Goal: Task Accomplishment & Management: Complete application form

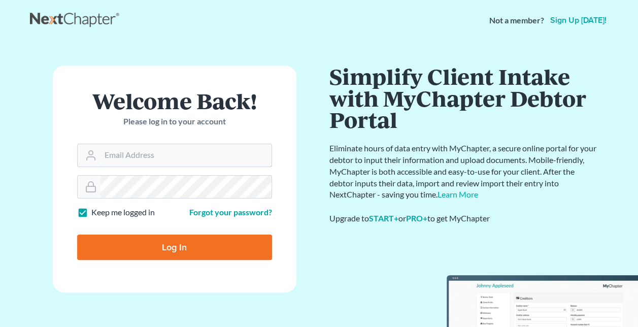
type input "[EMAIL_ADDRESS][DOMAIN_NAME]"
click at [220, 248] on input "Log In" at bounding box center [174, 246] width 195 height 25
type input "Thinking..."
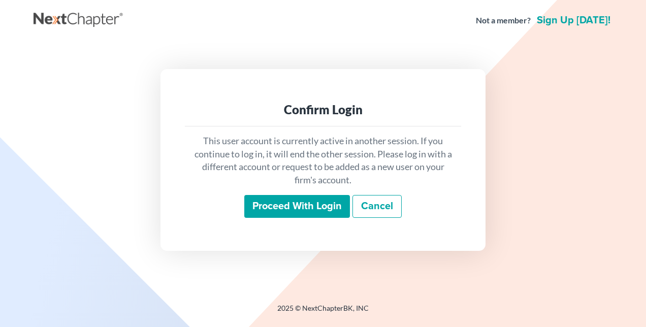
click at [290, 204] on input "Proceed with login" at bounding box center [297, 206] width 106 height 23
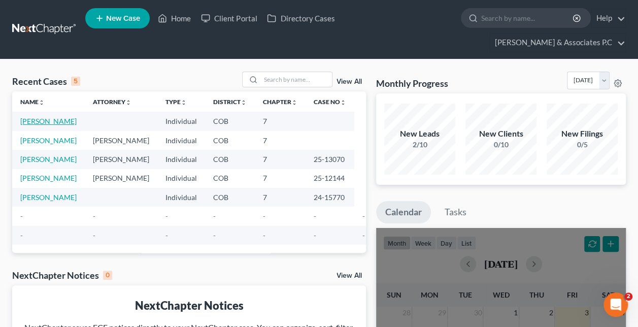
click at [35, 117] on link "[PERSON_NAME]" at bounding box center [48, 121] width 56 height 9
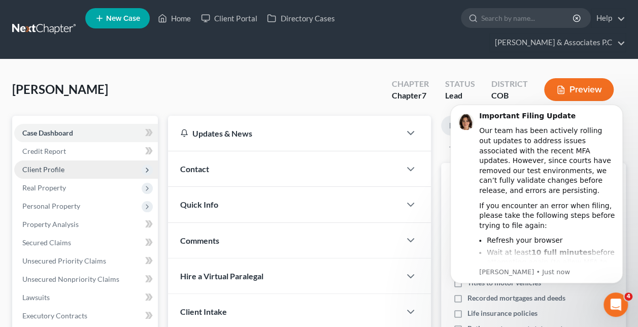
click at [51, 165] on span "Client Profile" at bounding box center [43, 169] width 42 height 9
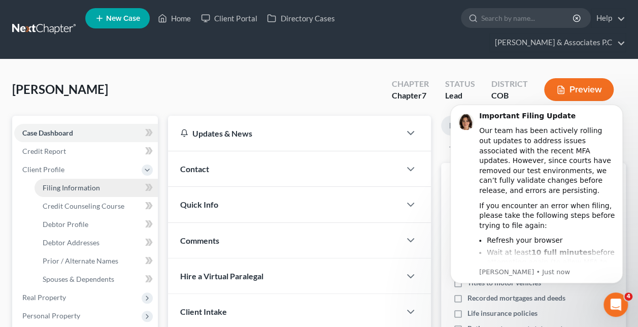
click at [74, 183] on span "Filing Information" at bounding box center [71, 187] width 57 height 9
select select "1"
select select "0"
select select "5"
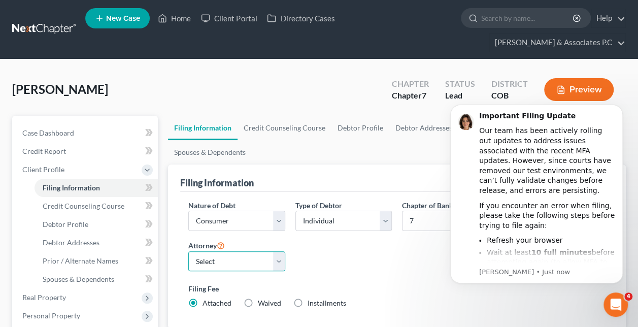
click at [266, 251] on select "Select [PERSON_NAME] - COB" at bounding box center [236, 261] width 96 height 20
select select "0"
click at [188, 251] on select "Select [PERSON_NAME] - COB" at bounding box center [236, 261] width 96 height 20
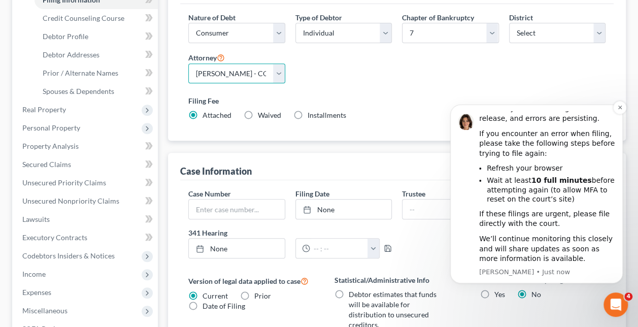
scroll to position [254, 0]
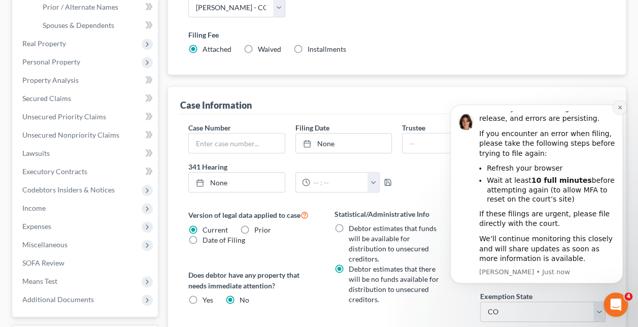
click at [620, 108] on icon "Dismiss notification" at bounding box center [620, 108] width 4 height 4
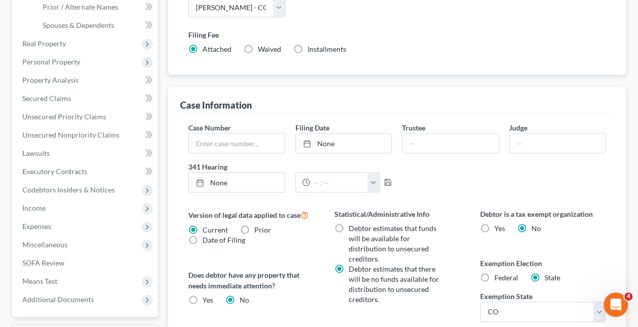
radio input "true"
radio input "false"
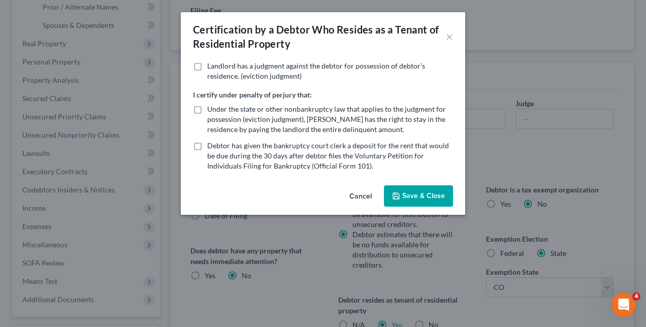
click at [417, 198] on button "Save & Close" at bounding box center [418, 195] width 69 height 21
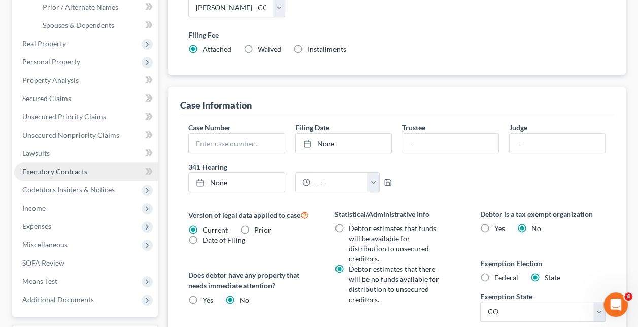
click at [58, 167] on span "Executory Contracts" at bounding box center [54, 171] width 65 height 9
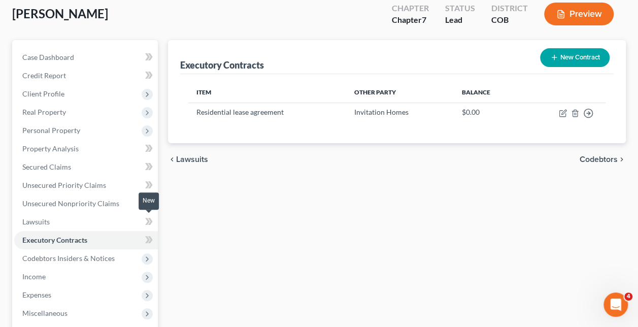
scroll to position [102, 0]
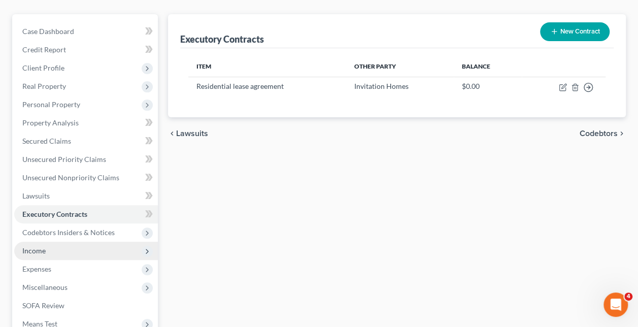
click at [43, 246] on span "Income" at bounding box center [33, 250] width 23 height 9
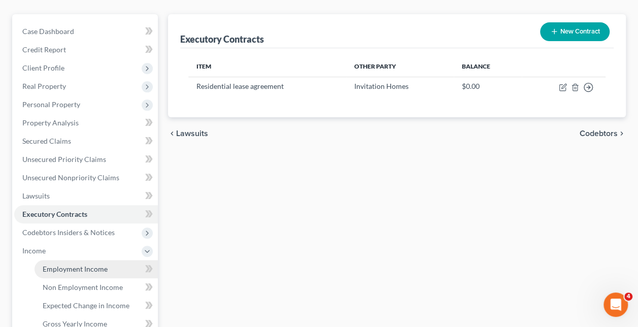
click at [91, 264] on span "Employment Income" at bounding box center [75, 268] width 65 height 9
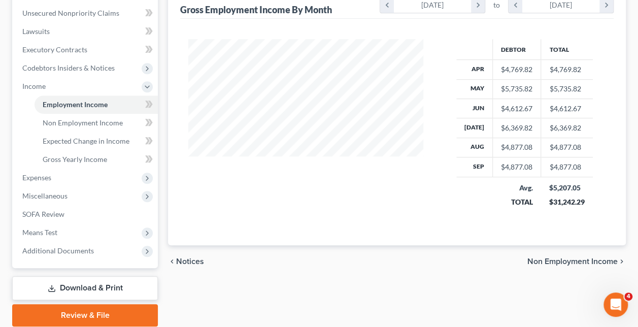
scroll to position [284, 0]
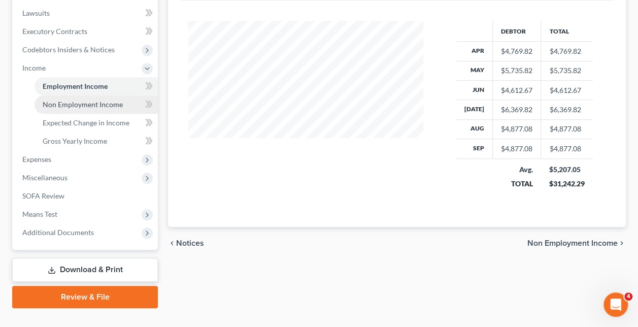
click at [103, 100] on span "Non Employment Income" at bounding box center [83, 104] width 80 height 9
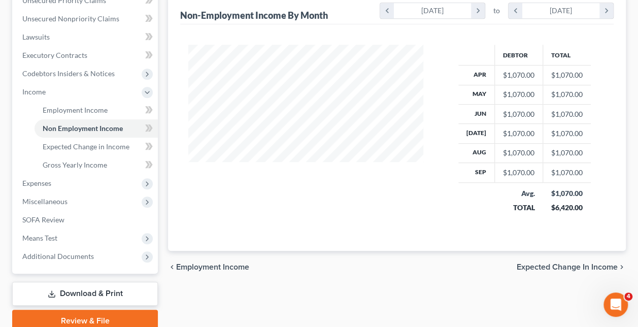
scroll to position [284, 0]
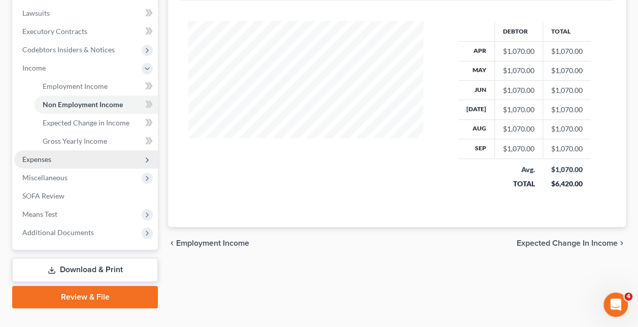
click at [46, 155] on span "Expenses" at bounding box center [36, 159] width 29 height 9
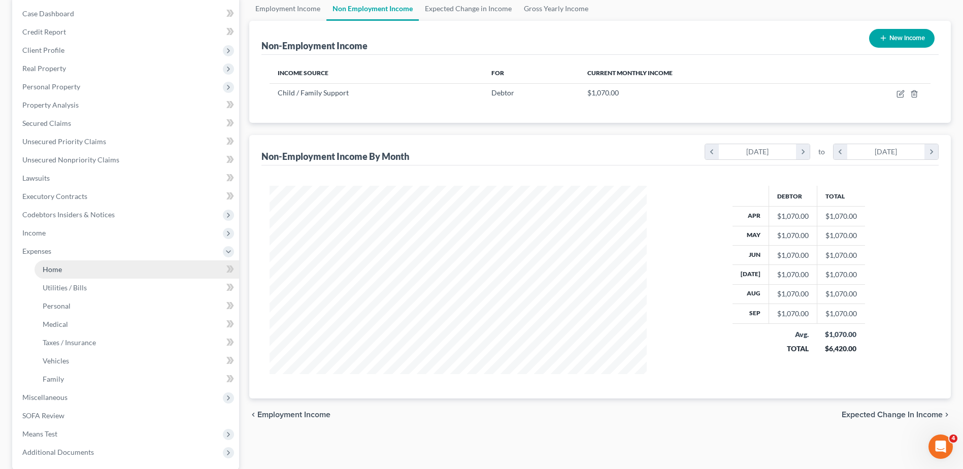
scroll to position [198, 0]
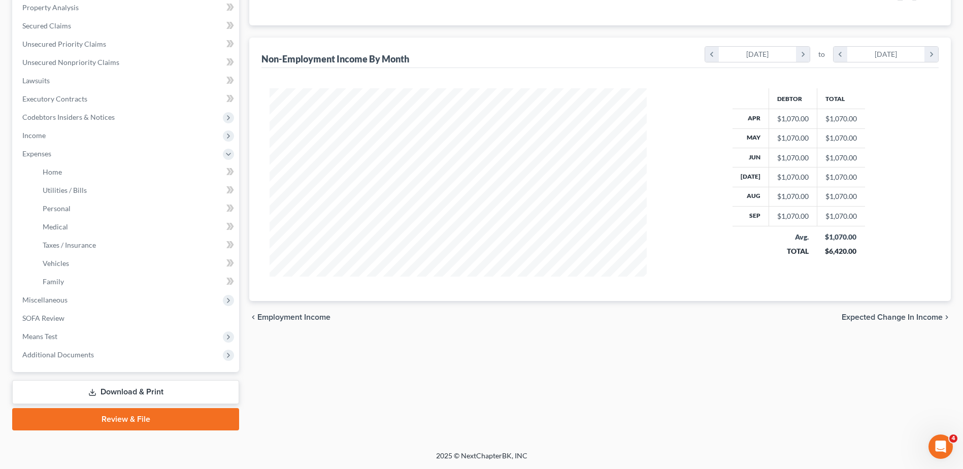
click at [131, 326] on link "Download & Print" at bounding box center [125, 392] width 227 height 24
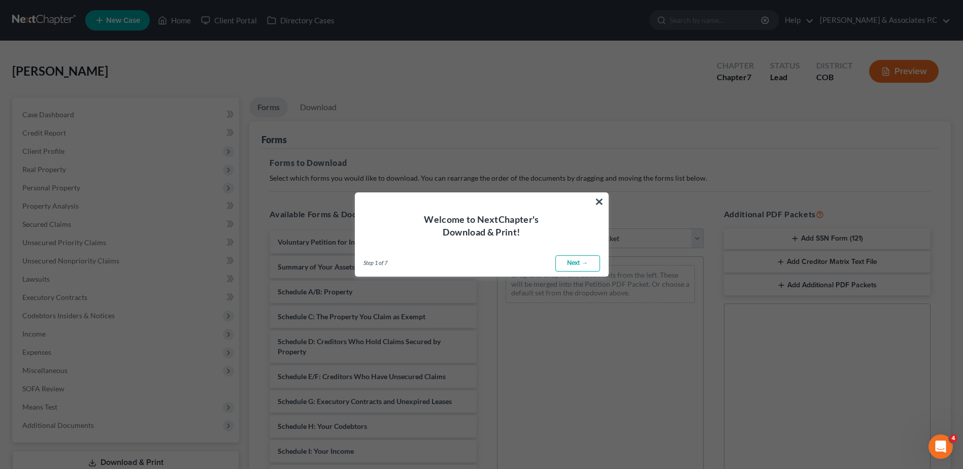
click at [573, 265] on link "Next →" at bounding box center [577, 263] width 45 height 16
select select "0"
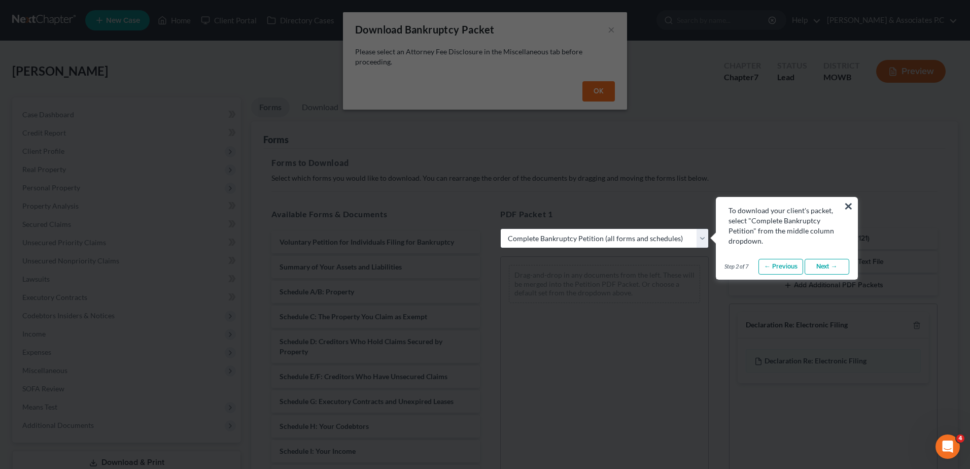
click at [645, 266] on link "Next →" at bounding box center [827, 267] width 45 height 16
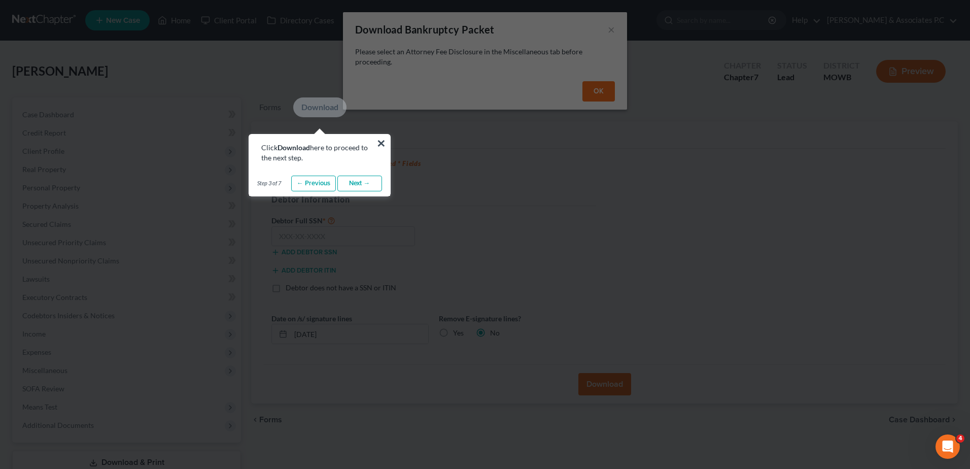
click at [352, 183] on link "Next →" at bounding box center [360, 184] width 45 height 16
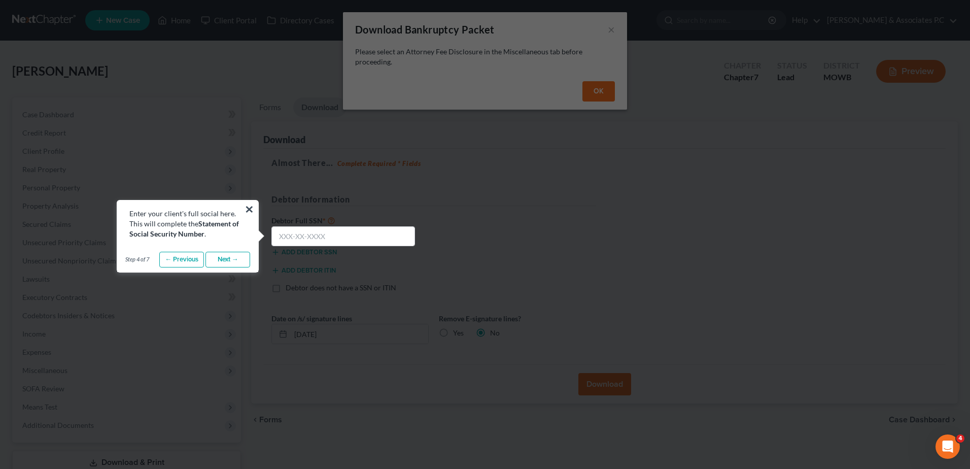
click at [228, 263] on link "Next →" at bounding box center [228, 260] width 45 height 16
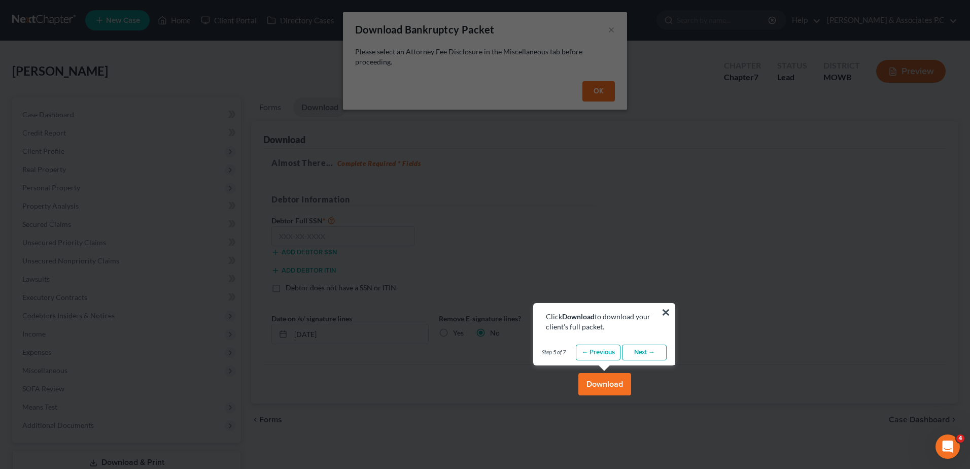
click at [645, 326] on link "Next →" at bounding box center [644, 353] width 45 height 16
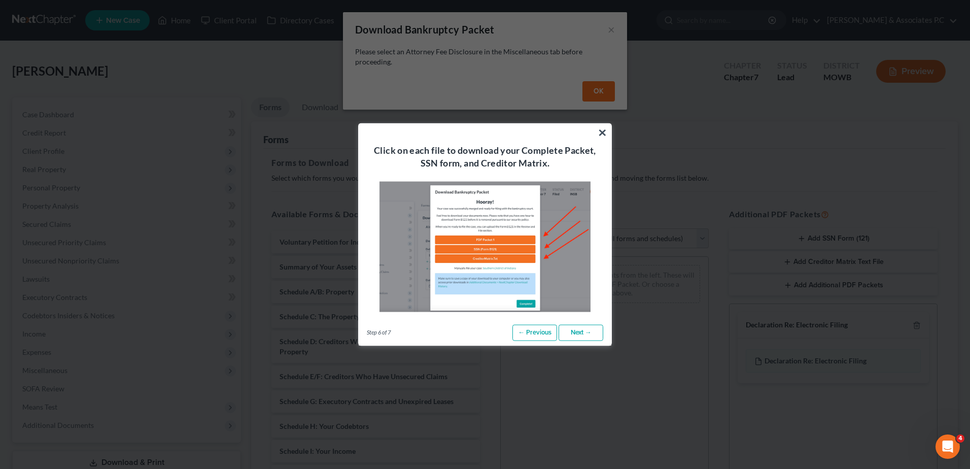
click at [579, 326] on link "Next →" at bounding box center [581, 333] width 45 height 16
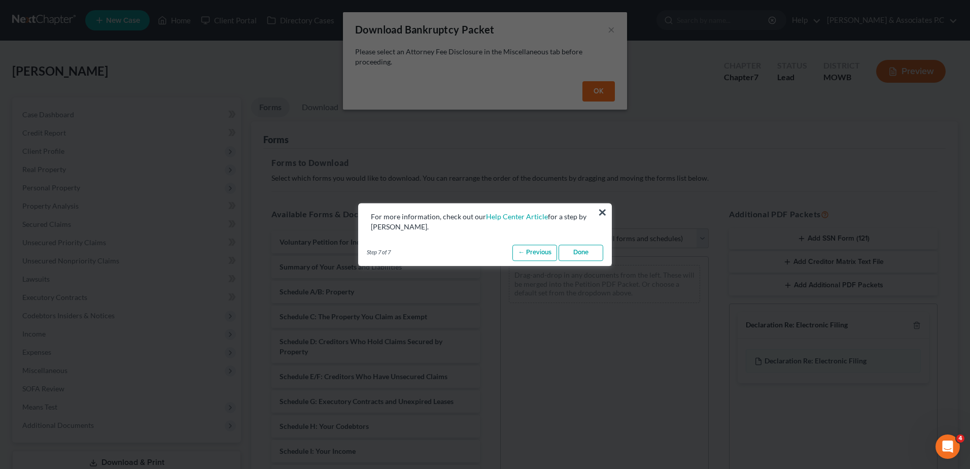
click at [586, 254] on link "Done" at bounding box center [581, 253] width 45 height 16
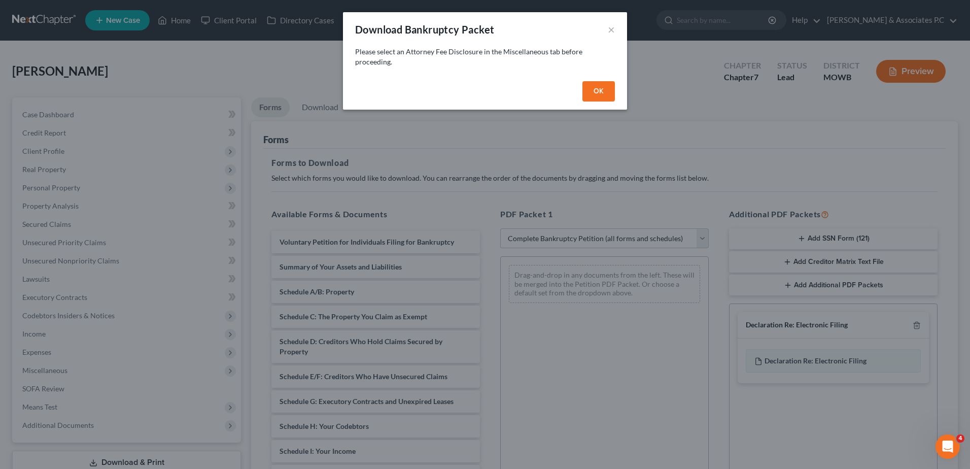
click at [602, 85] on button "OK" at bounding box center [599, 91] width 32 height 20
select select
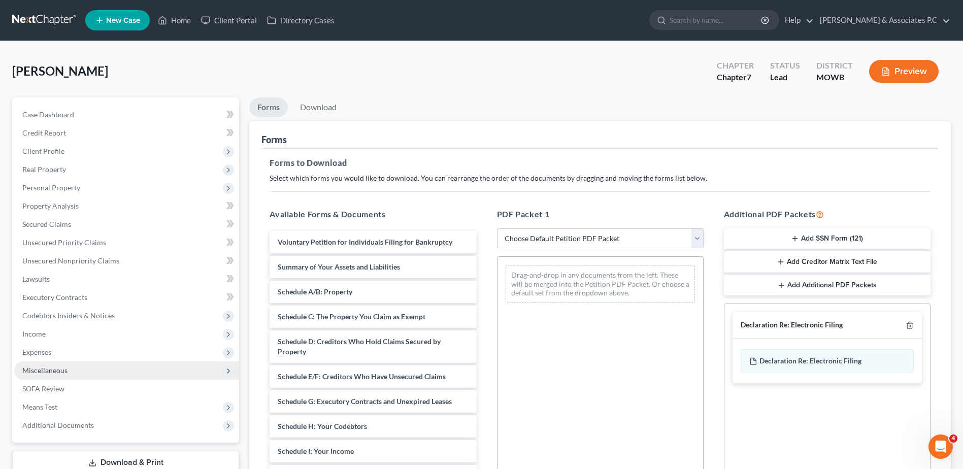
click at [67, 326] on span "Miscellaneous" at bounding box center [126, 370] width 225 height 18
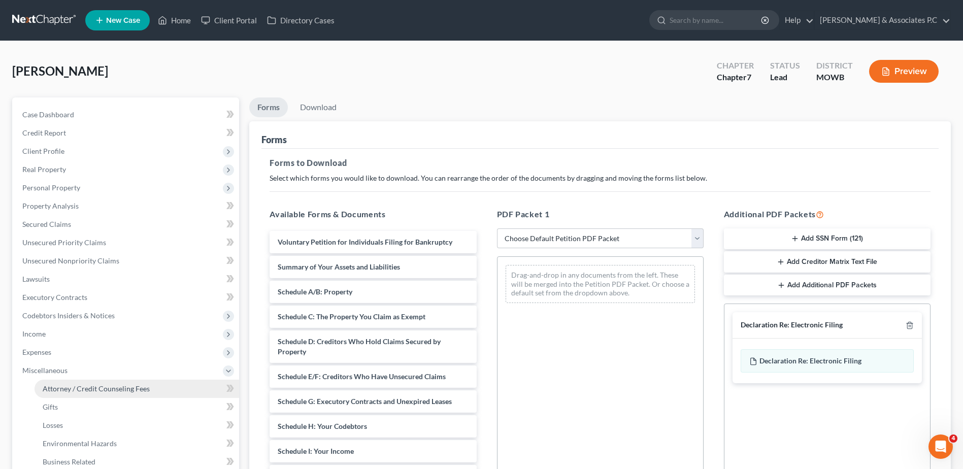
click at [133, 326] on span "Attorney / Credit Counseling Fees" at bounding box center [96, 388] width 107 height 9
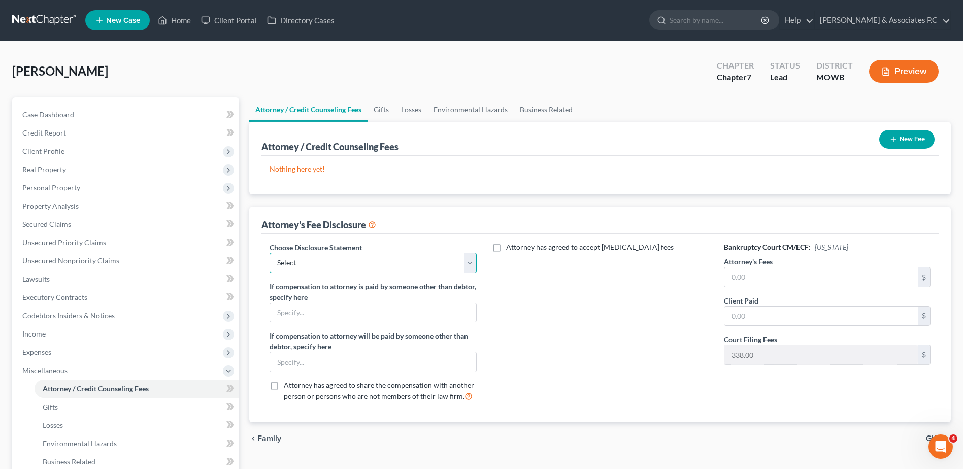
click at [469, 262] on select "Select ATTORNEY FEE DISCLOSURE" at bounding box center [373, 263] width 207 height 20
select select "0"
click at [270, 253] on select "Select ATTORNEY FEE DISCLOSURE" at bounding box center [373, 263] width 207 height 20
click at [645, 282] on input "text" at bounding box center [820, 276] width 193 height 19
click at [645, 277] on input "text" at bounding box center [820, 276] width 193 height 19
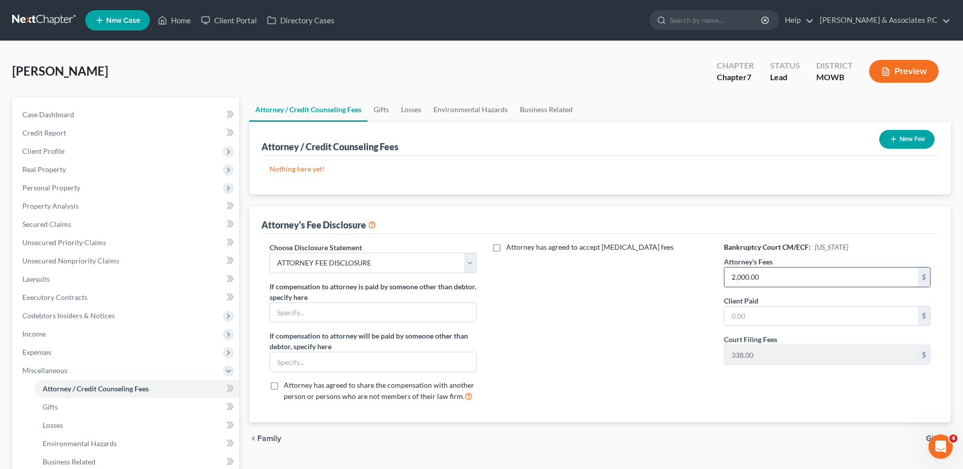
type input "2,000.00"
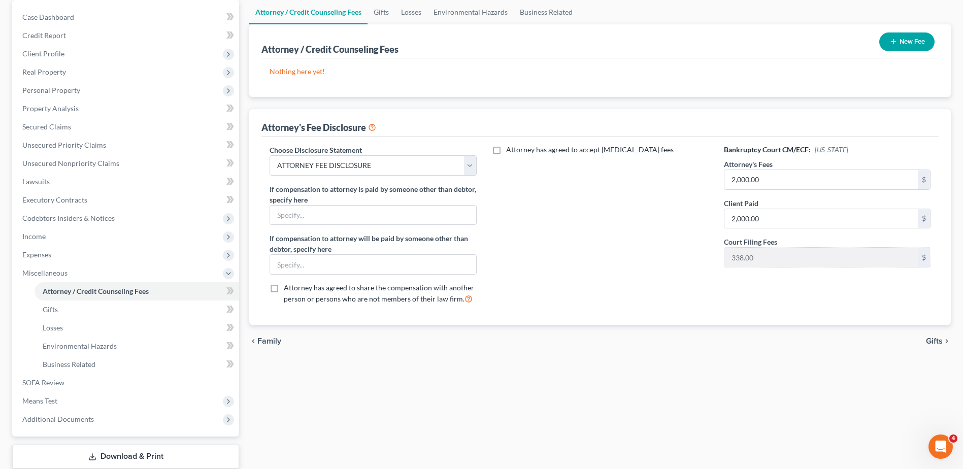
scroll to position [102, 0]
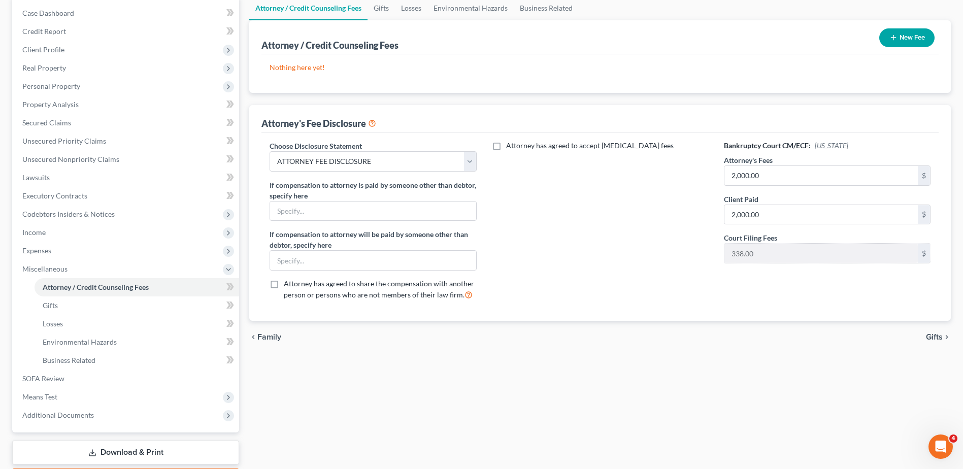
click at [645, 326] on span "Gifts" at bounding box center [934, 337] width 17 height 8
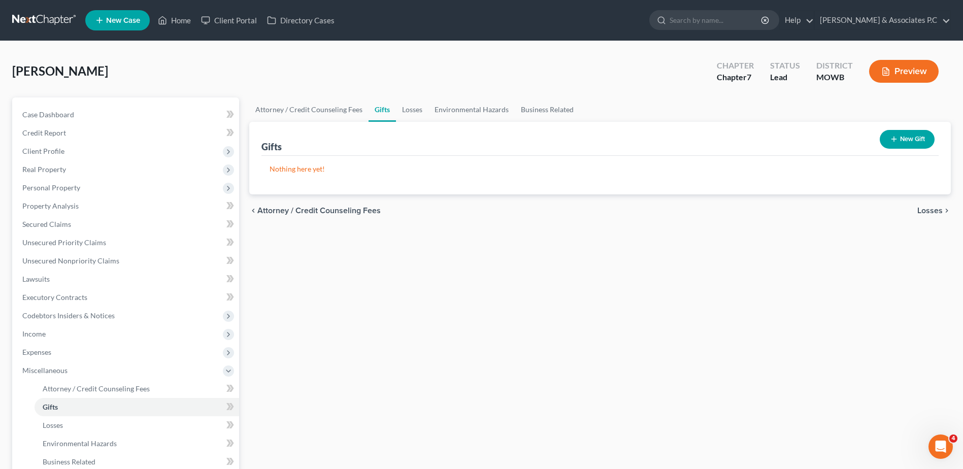
click at [645, 72] on button "Preview" at bounding box center [904, 71] width 70 height 23
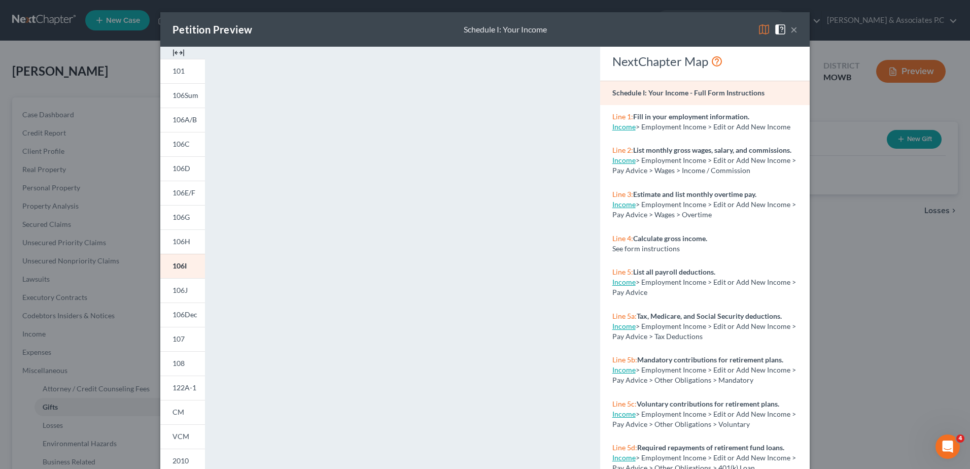
click at [645, 31] on button "×" at bounding box center [794, 29] width 7 height 12
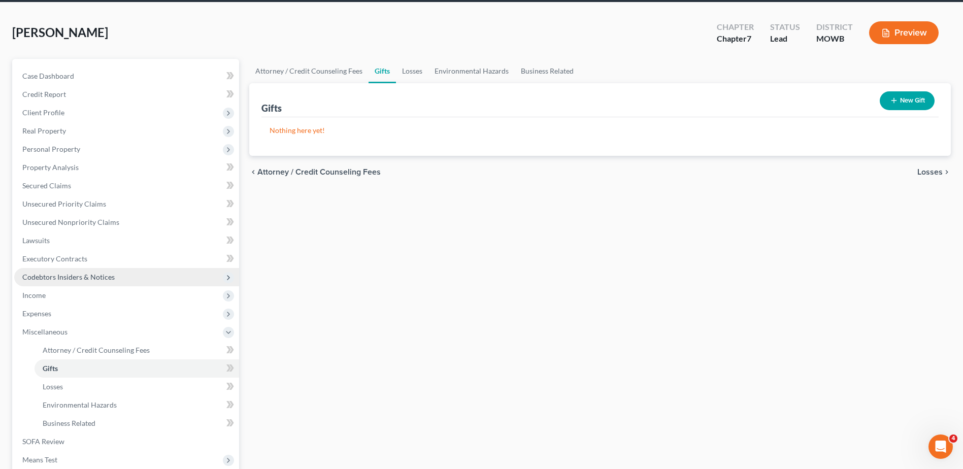
scroll to position [162, 0]
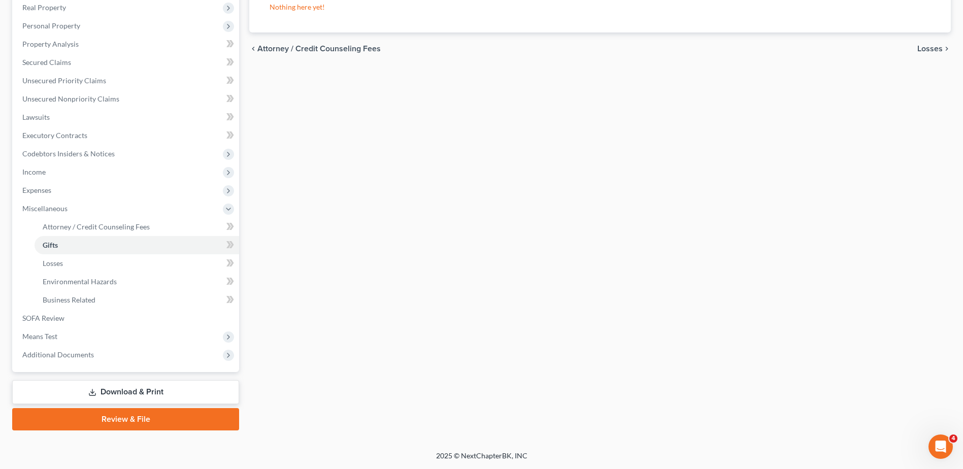
click at [170, 326] on link "Download & Print" at bounding box center [125, 392] width 227 height 24
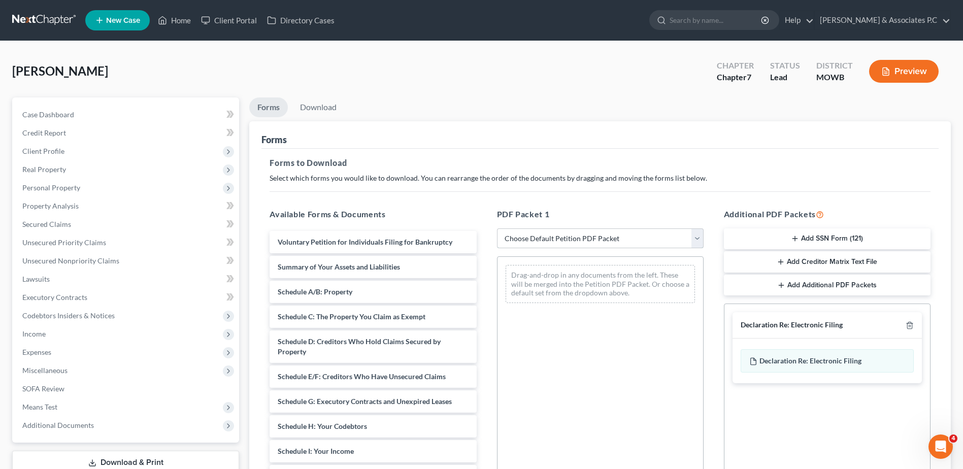
click at [601, 239] on select "Choose Default Petition PDF Packet Complete Bankruptcy Petition (all forms and …" at bounding box center [600, 238] width 207 height 20
select select "0"
click at [497, 228] on select "Choose Default Petition PDF Packet Complete Bankruptcy Petition (all forms and …" at bounding box center [600, 238] width 207 height 20
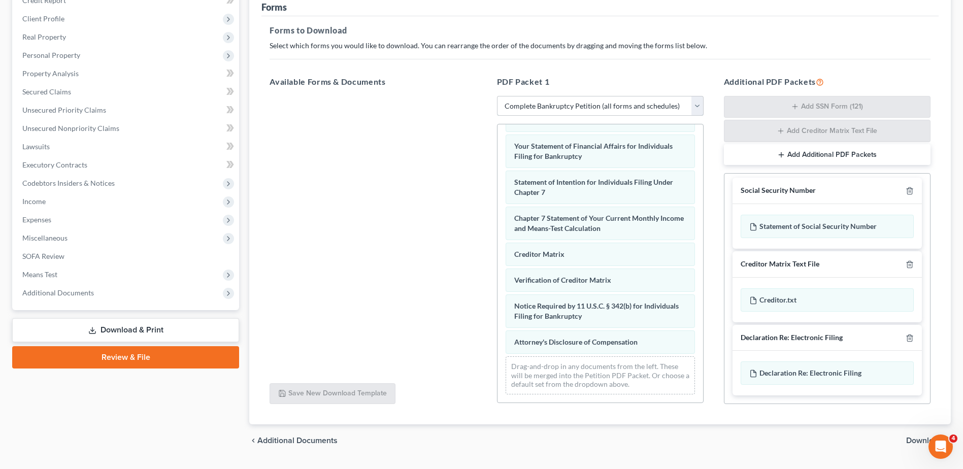
scroll to position [159, 0]
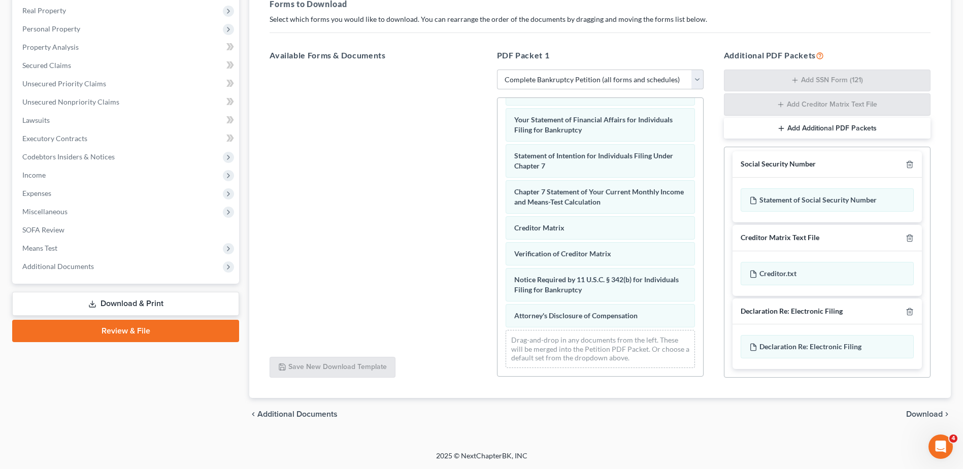
click at [645, 326] on span "Download" at bounding box center [924, 414] width 37 height 8
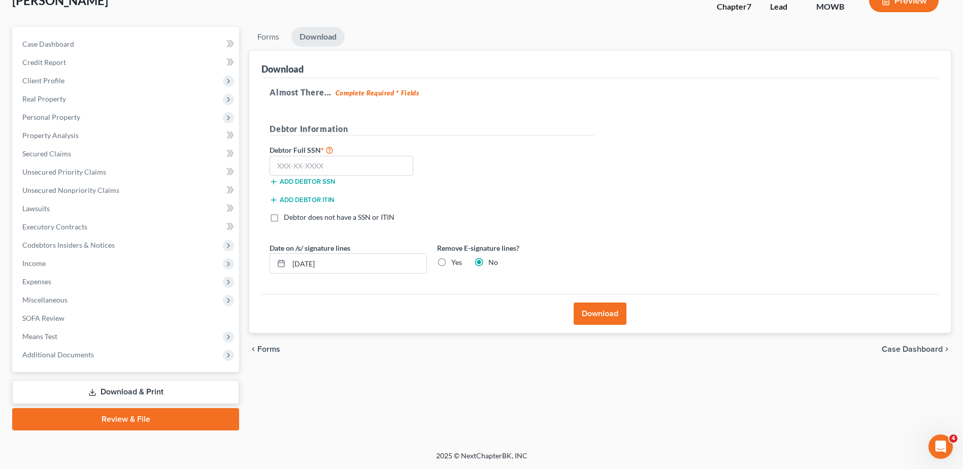
scroll to position [71, 0]
click at [285, 167] on input "text" at bounding box center [342, 166] width 144 height 20
type input "524-89-4963"
click at [603, 314] on button "Download" at bounding box center [600, 313] width 53 height 22
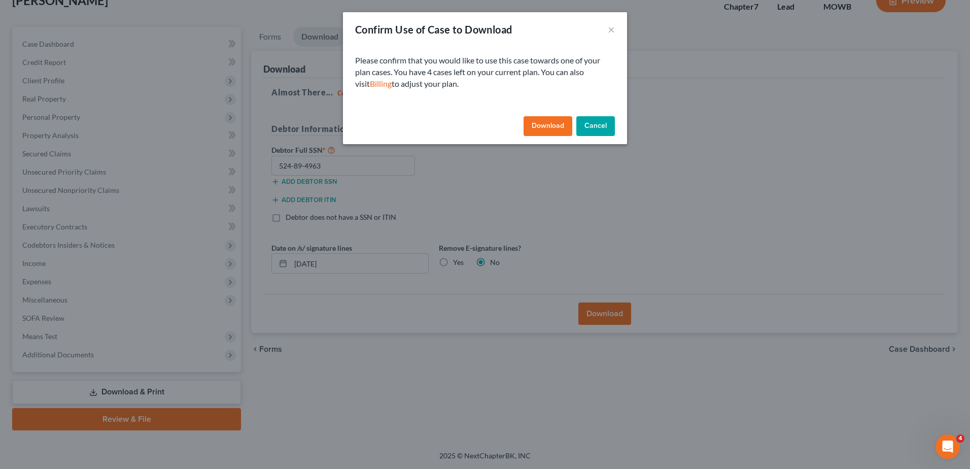
click at [539, 124] on button "Download" at bounding box center [548, 126] width 49 height 20
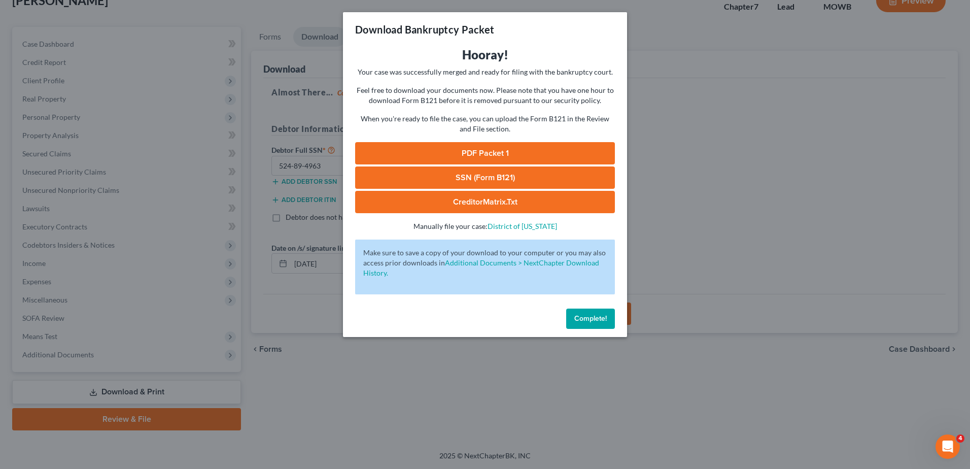
click at [525, 150] on link "PDF Packet 1" at bounding box center [485, 153] width 260 height 22
click at [580, 324] on button "Complete!" at bounding box center [590, 319] width 49 height 20
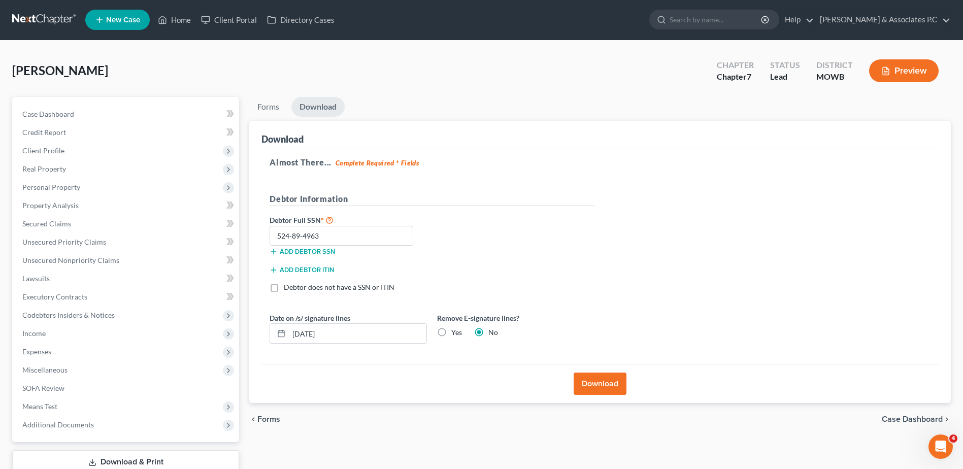
scroll to position [0, 0]
click at [53, 150] on span "Client Profile" at bounding box center [43, 151] width 42 height 9
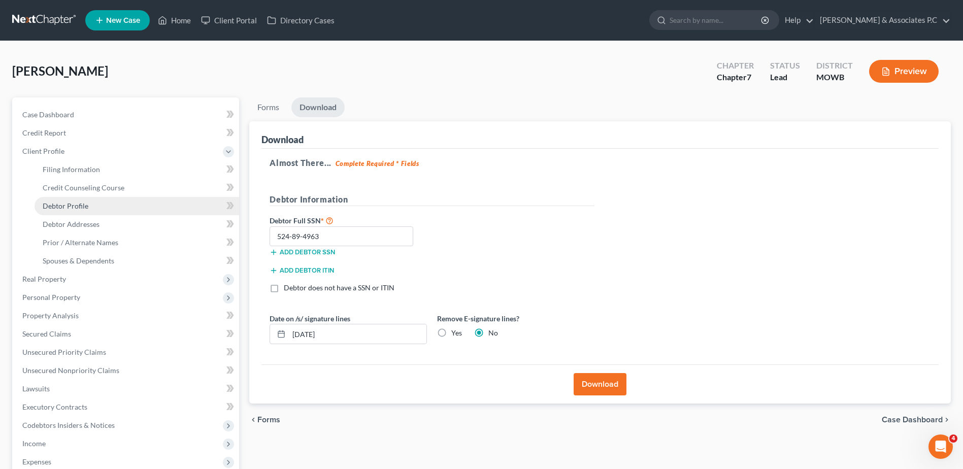
click at [79, 205] on span "Debtor Profile" at bounding box center [66, 205] width 46 height 9
select select "0"
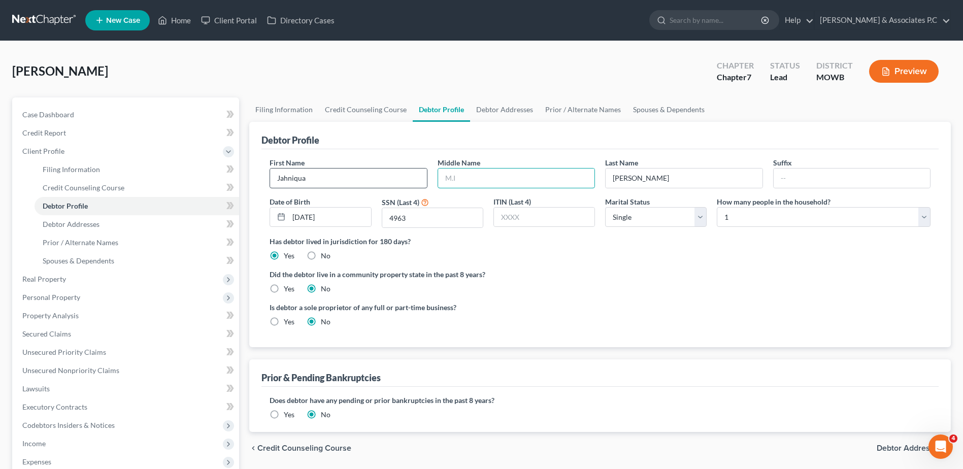
drag, startPoint x: 468, startPoint y: 178, endPoint x: 424, endPoint y: 181, distance: 44.2
click at [424, 181] on div "First Name [PERSON_NAME] Middle Name Last Name [PERSON_NAME] Date of Birth [DEM…" at bounding box center [599, 196] width 671 height 79
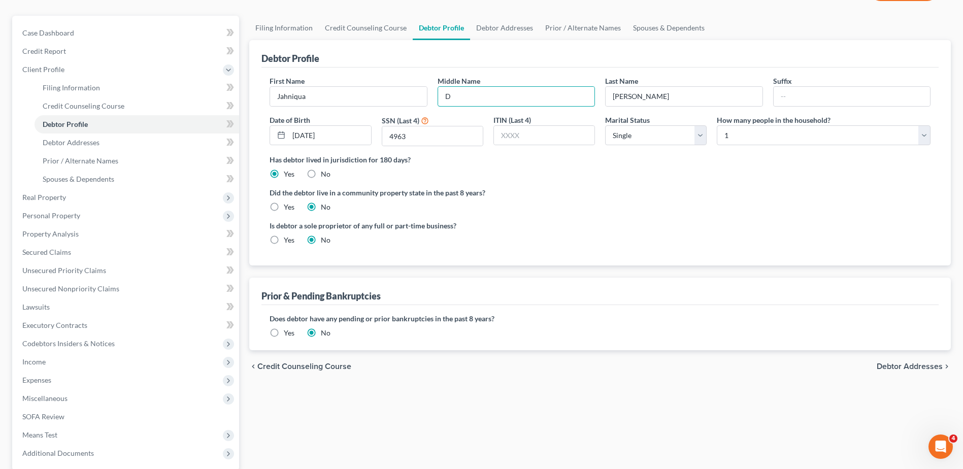
scroll to position [102, 0]
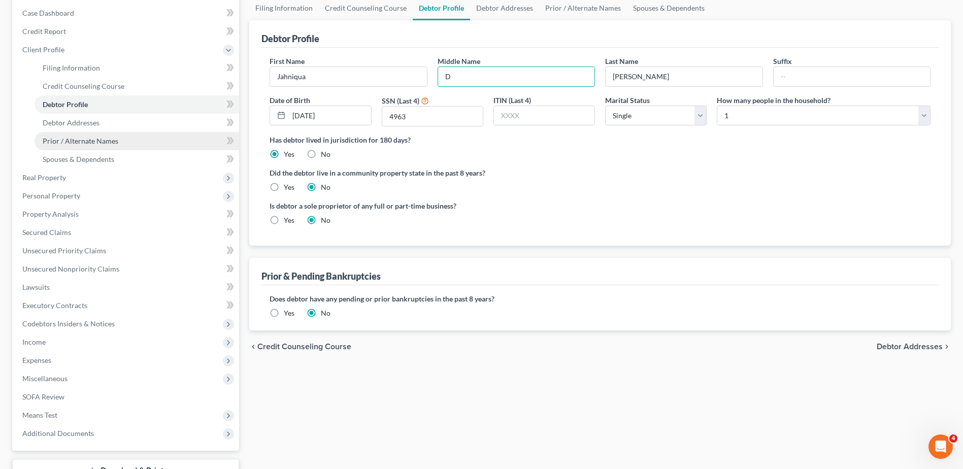
type input "D"
click at [88, 144] on span "Prior / Alternate Names" at bounding box center [81, 141] width 76 height 9
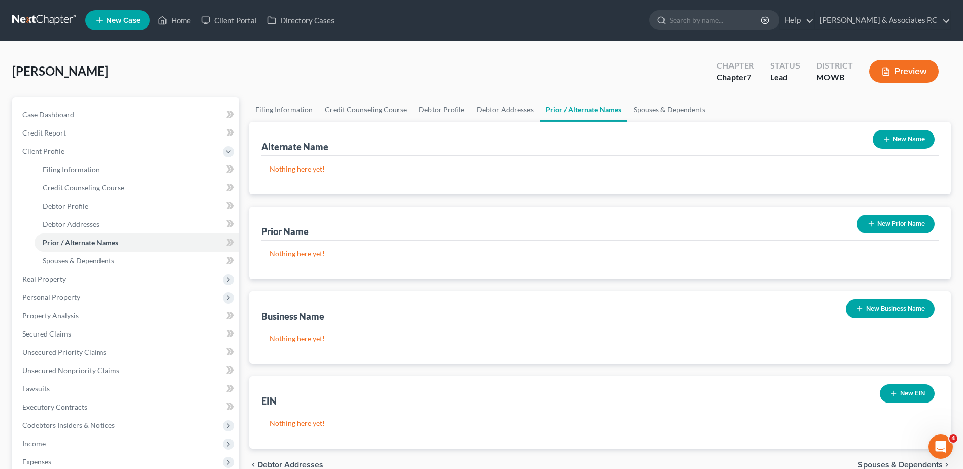
click at [645, 140] on button "New Name" at bounding box center [903, 139] width 62 height 19
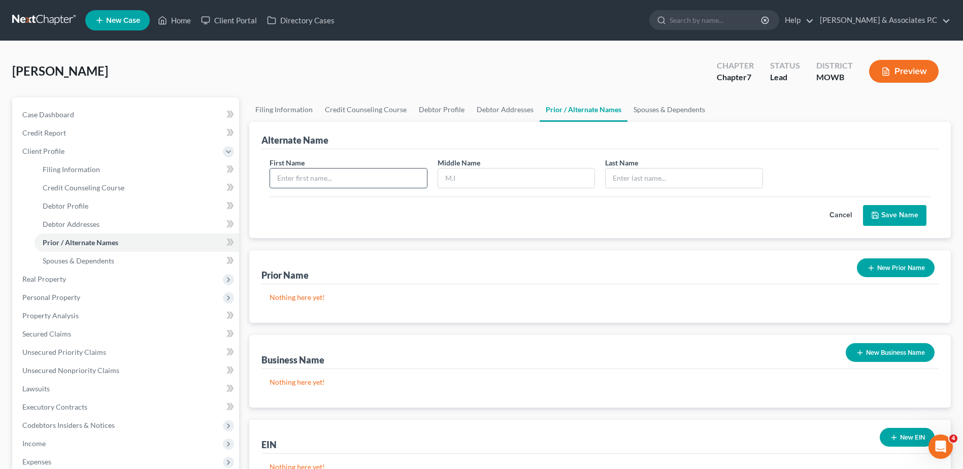
click at [299, 179] on input "text" at bounding box center [348, 178] width 156 height 19
type input "Jahniqua"
type input "Denay"
type input "[PERSON_NAME]"
click at [645, 214] on button "Save Name" at bounding box center [894, 215] width 63 height 21
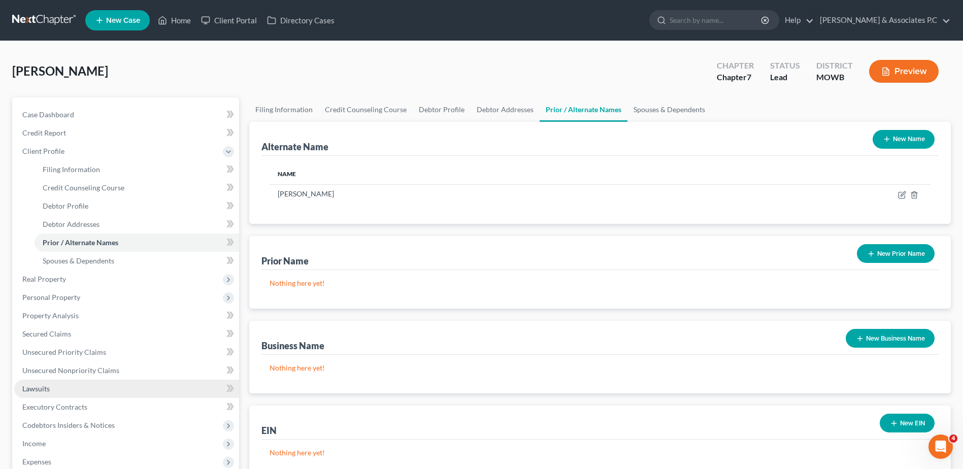
click at [88, 326] on link "Lawsuits" at bounding box center [126, 389] width 225 height 18
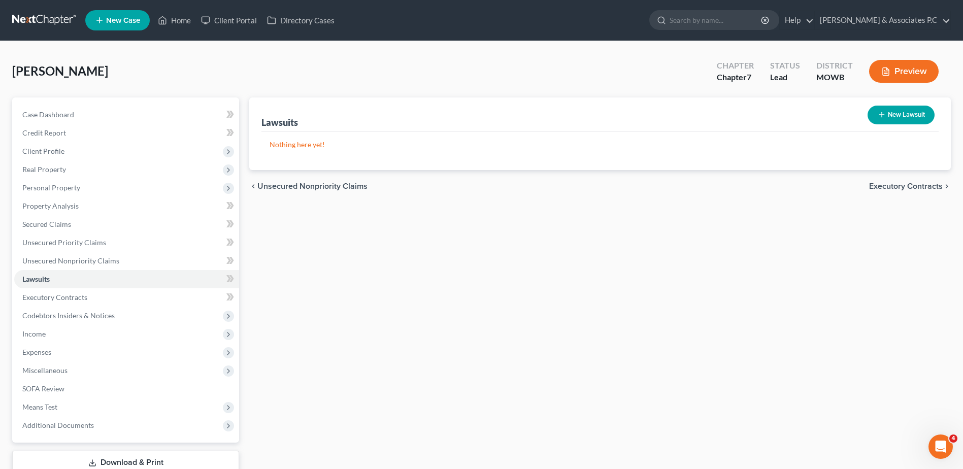
click at [645, 110] on button "New Lawsuit" at bounding box center [900, 115] width 67 height 19
select select "0"
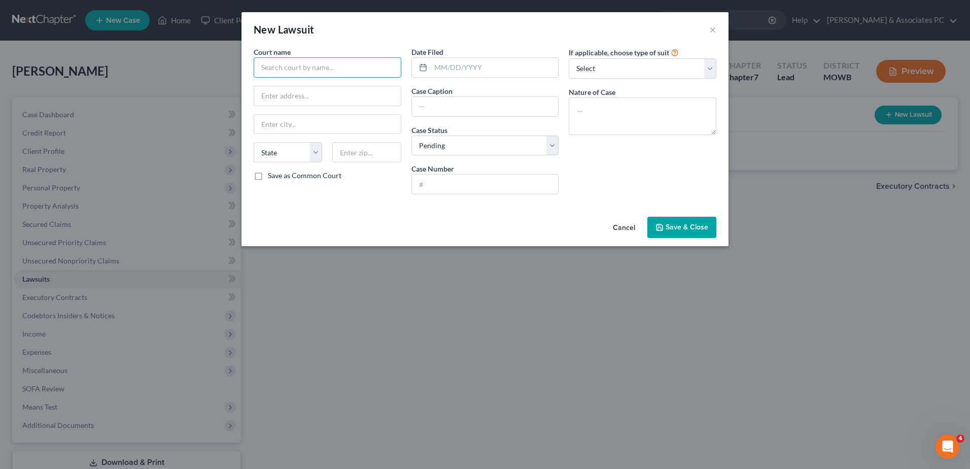
click at [318, 71] on input "text" at bounding box center [328, 67] width 148 height 20
drag, startPoint x: 271, startPoint y: 66, endPoint x: 268, endPoint y: 58, distance: 8.4
click at [271, 66] on input "text" at bounding box center [328, 67] width 148 height 20
type input "El Paso County Court"
click at [272, 85] on div "El Paso County Court" at bounding box center [315, 85] width 106 height 10
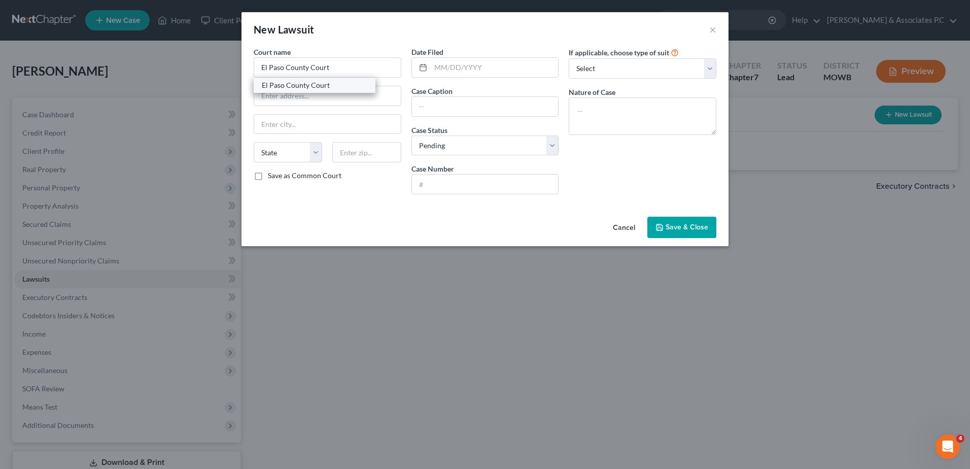
type input "[STREET_ADDRESS]"
type input "[US_STATE][GEOGRAPHIC_DATA]"
select select "5"
type input "80903"
click at [437, 68] on input "text" at bounding box center [495, 67] width 128 height 19
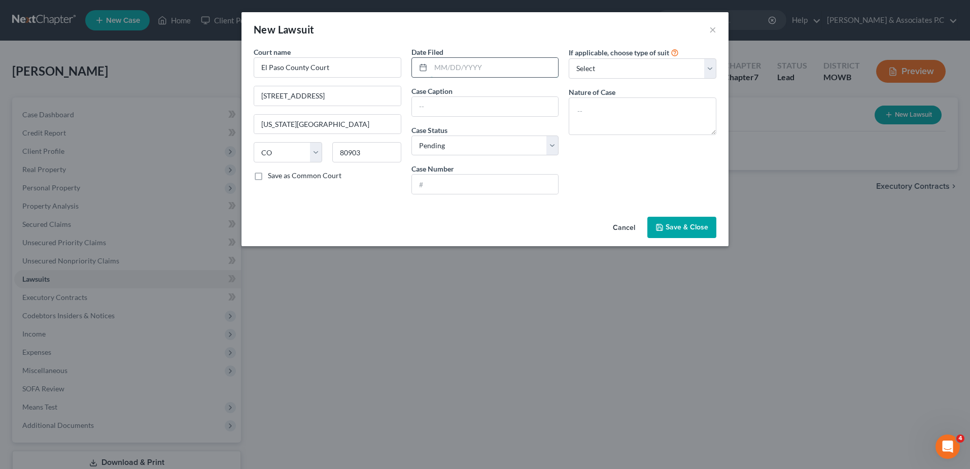
click at [444, 69] on input "text" at bounding box center [495, 67] width 128 height 19
type input "[DATE]"
click at [458, 109] on input "text" at bounding box center [485, 106] width 147 height 19
type input "Lendmark Financial Services LLC v. [PERSON_NAME], Defendant"
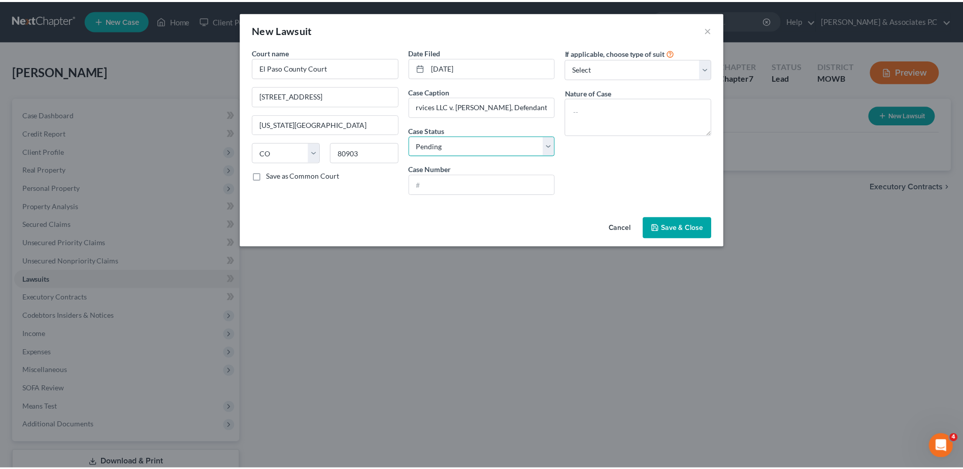
scroll to position [0, 0]
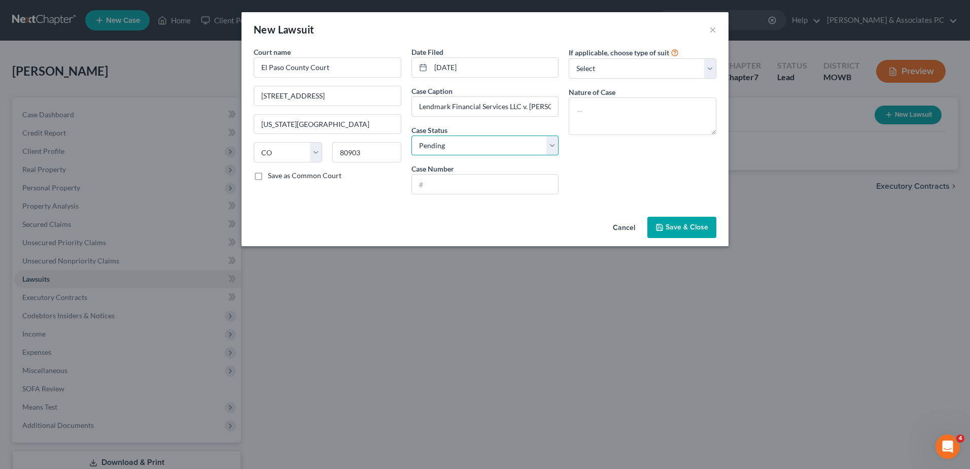
click at [446, 146] on select "Select Pending On Appeal Concluded" at bounding box center [486, 146] width 148 height 20
select select "2"
click at [412, 136] on select "Select Pending On Appeal Concluded" at bounding box center [486, 146] width 148 height 20
click at [432, 185] on input "text" at bounding box center [485, 184] width 147 height 19
type input "25C42793"
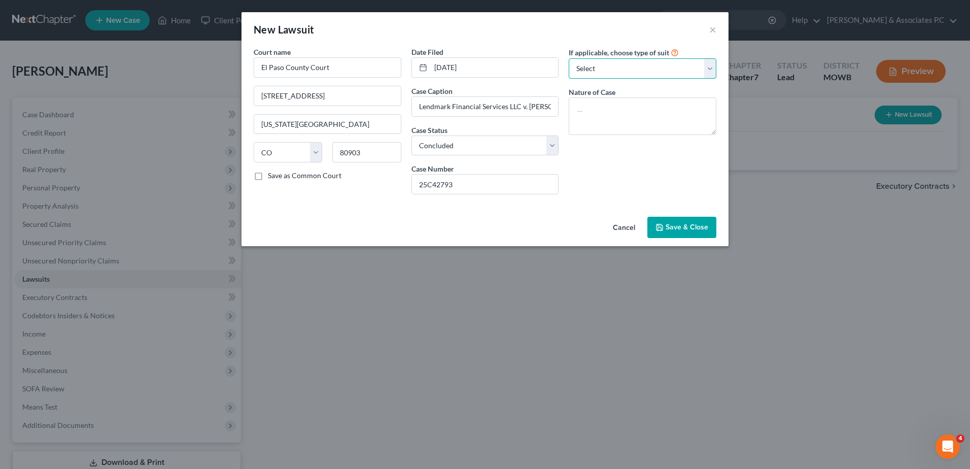
click at [604, 71] on select "Select Repossession Garnishment Foreclosure Attached, Seized, Or Levied Other" at bounding box center [643, 68] width 148 height 20
select select "4"
click at [569, 58] on select "Select Repossession Garnishment Foreclosure Attached, Seized, Or Levied Other" at bounding box center [643, 68] width 148 height 20
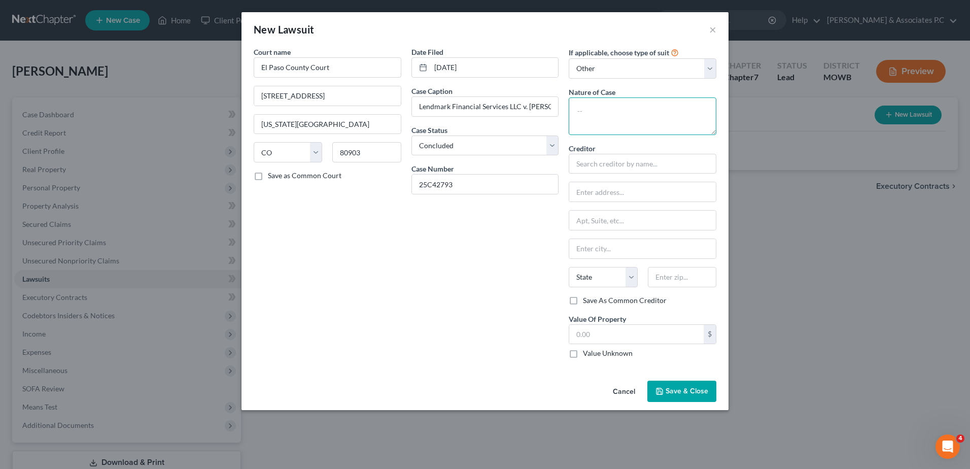
click at [593, 121] on textarea at bounding box center [643, 116] width 148 height 38
type textarea "Debt Collection"
type input "Lendmark Financial Services LLC"
click at [610, 164] on input "Lendmark Financial Services LLC" at bounding box center [643, 164] width 148 height 20
click at [645, 326] on span "Save & Close" at bounding box center [687, 391] width 43 height 9
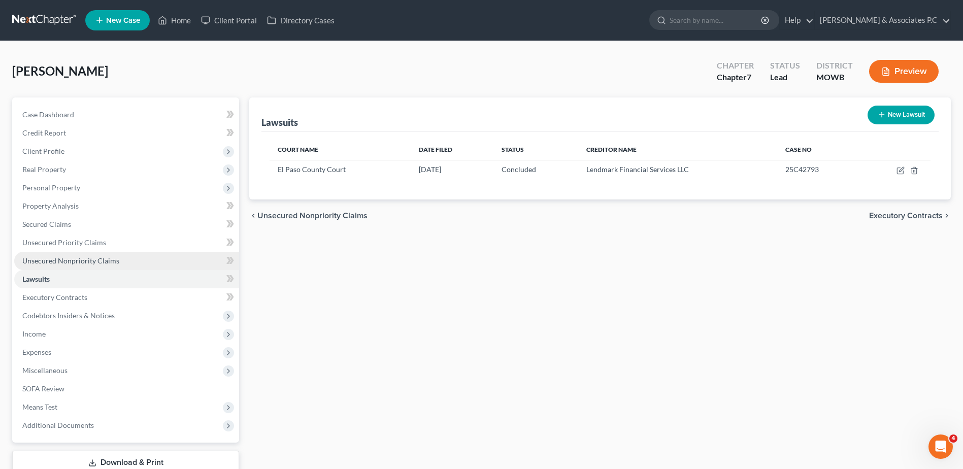
click at [97, 262] on span "Unsecured Nonpriority Claims" at bounding box center [70, 260] width 97 height 9
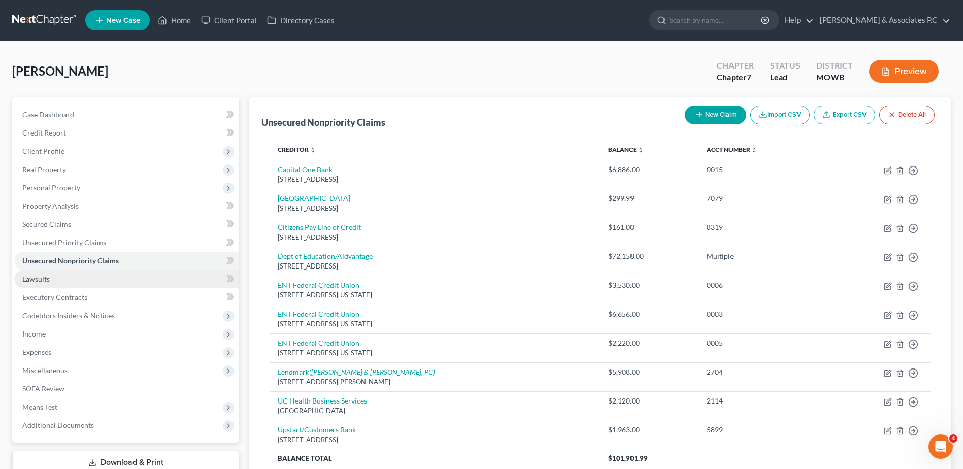
click at [89, 281] on link "Lawsuits" at bounding box center [126, 279] width 225 height 18
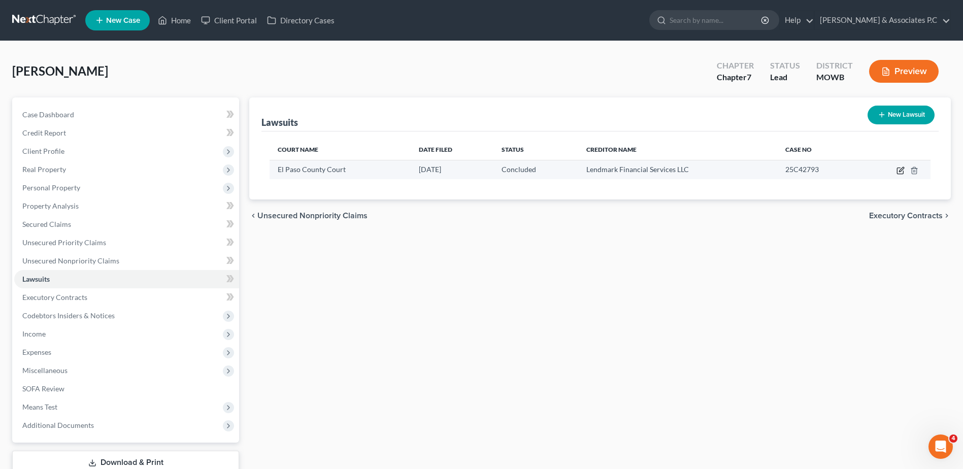
click at [645, 170] on icon "button" at bounding box center [900, 171] width 6 height 6
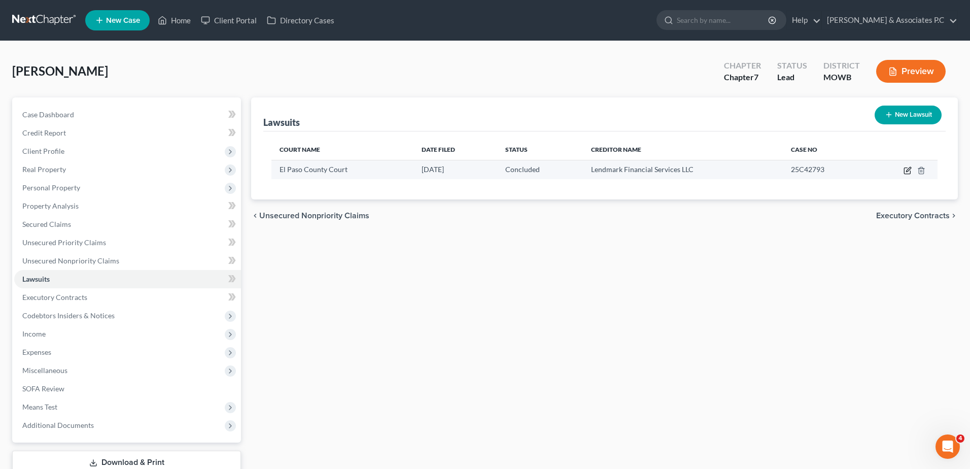
select select "5"
select select "2"
select select "4"
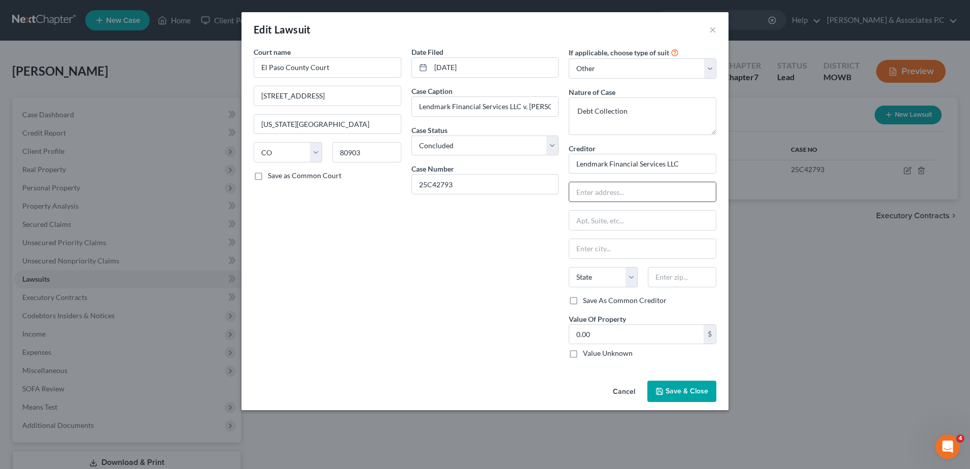
click at [604, 194] on input "text" at bounding box center [642, 191] width 147 height 19
type input "[STREET_ADDRESS][PERSON_NAME]"
type input "[PERSON_NAME]"
select select "10"
type input "30014"
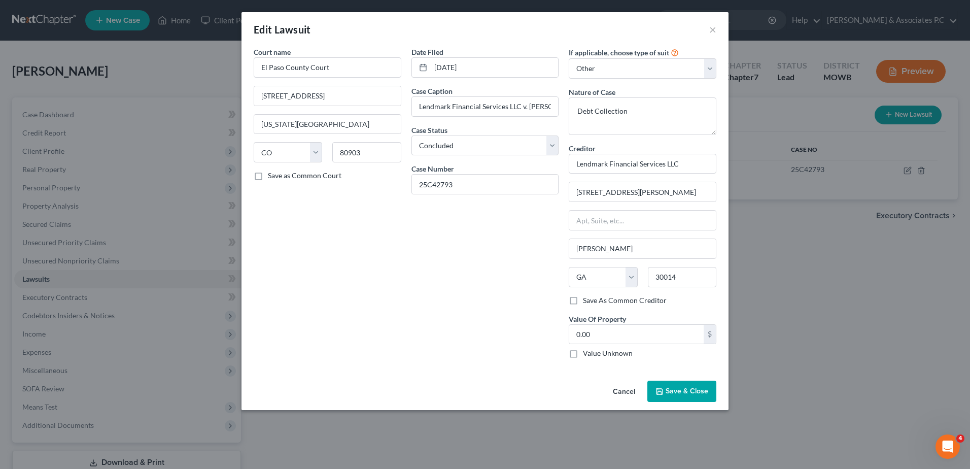
click at [583, 299] on label "Save As Common Creditor" at bounding box center [625, 300] width 84 height 10
click at [587, 299] on input "Save As Common Creditor" at bounding box center [590, 298] width 7 height 7
checkbox input "true"
click at [645, 326] on span "Save & Close" at bounding box center [687, 391] width 43 height 9
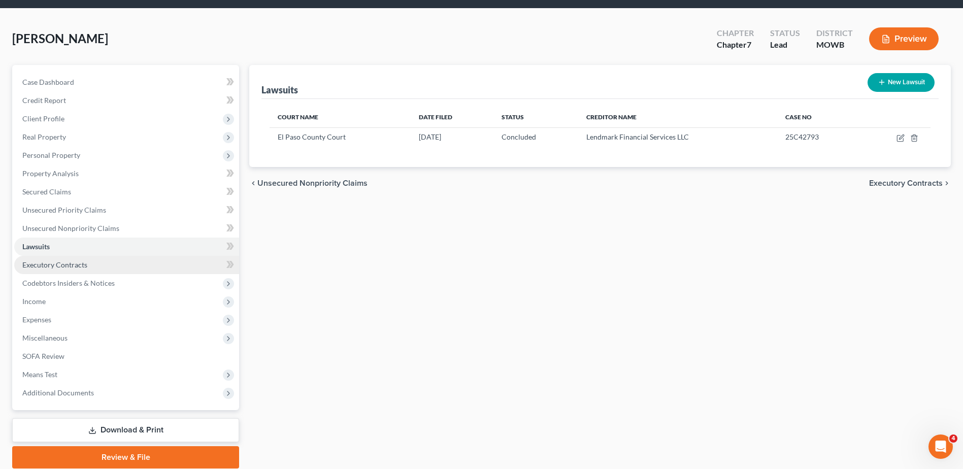
scroll to position [71, 0]
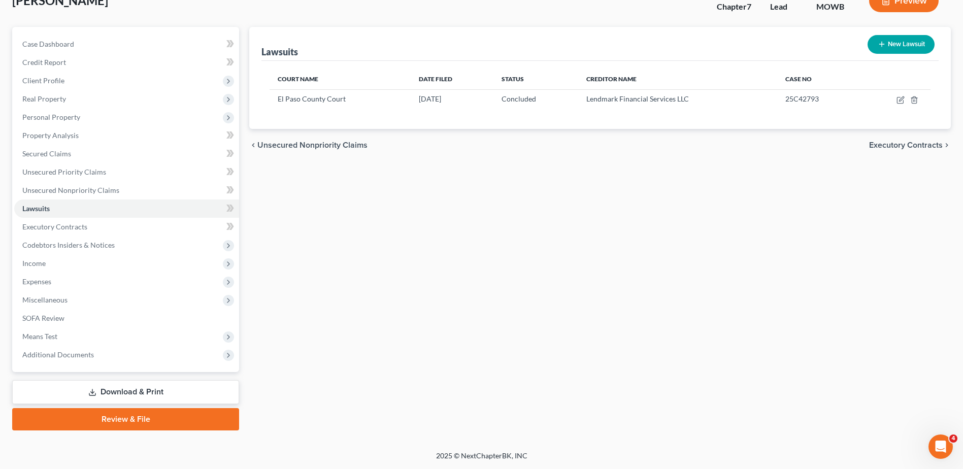
click at [161, 326] on link "Download & Print" at bounding box center [125, 392] width 227 height 24
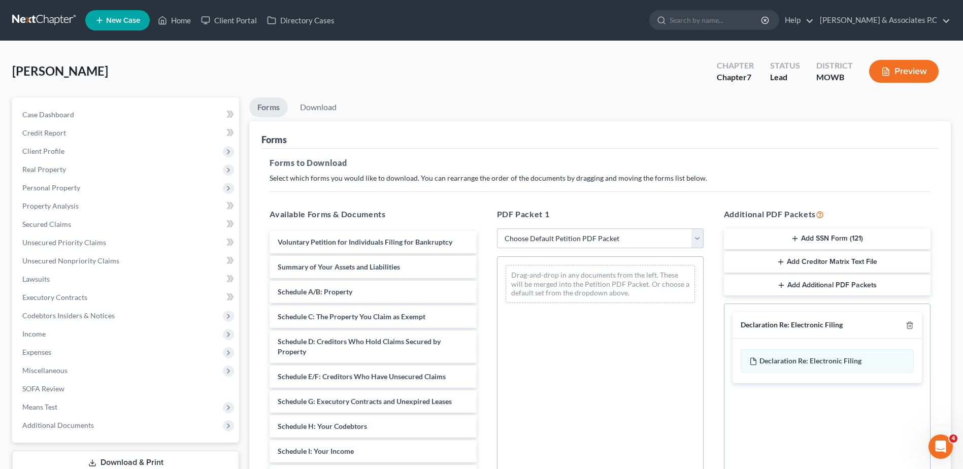
click at [588, 233] on select "Choose Default Petition PDF Packet Complete Bankruptcy Petition (all forms and …" at bounding box center [600, 238] width 207 height 20
select select "0"
click at [497, 228] on select "Choose Default Petition PDF Packet Complete Bankruptcy Petition (all forms and …" at bounding box center [600, 238] width 207 height 20
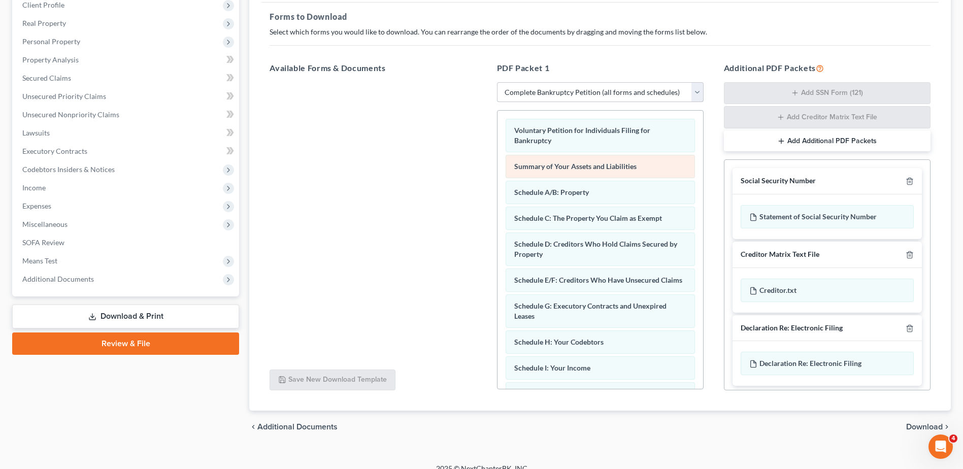
scroll to position [159, 0]
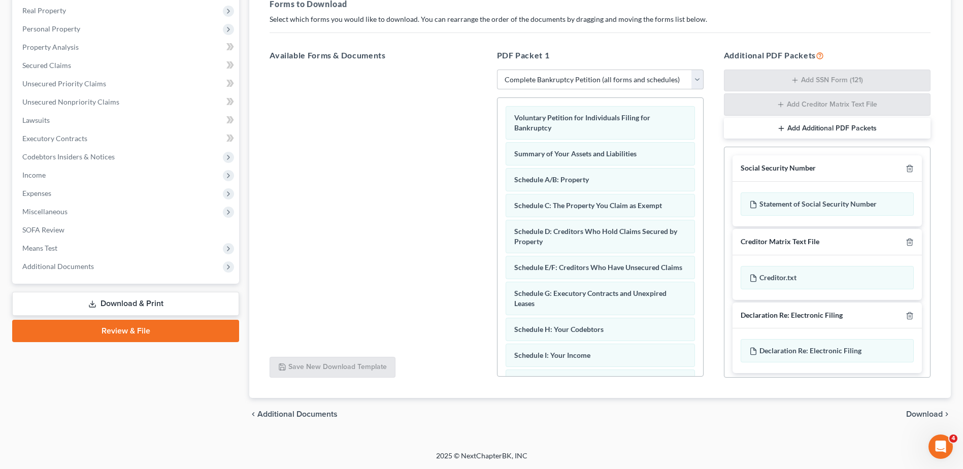
click at [645, 326] on span "Download" at bounding box center [924, 414] width 37 height 8
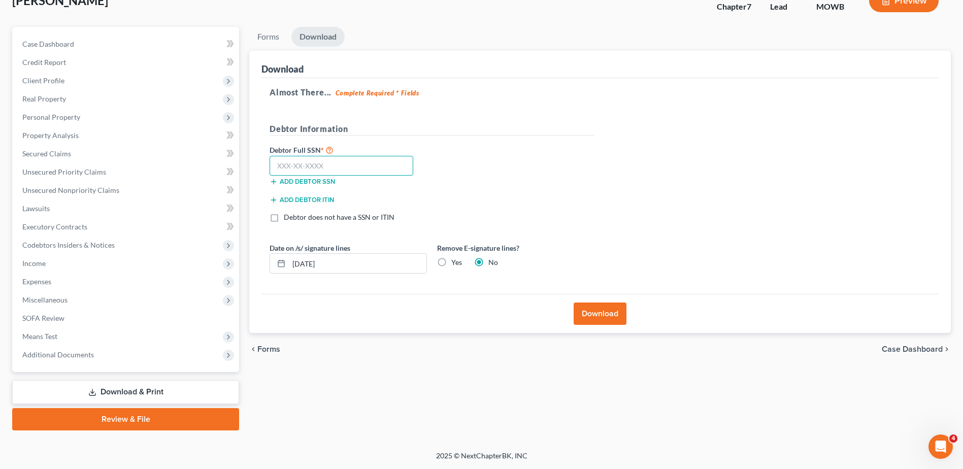
click at [306, 165] on input "text" at bounding box center [342, 166] width 144 height 20
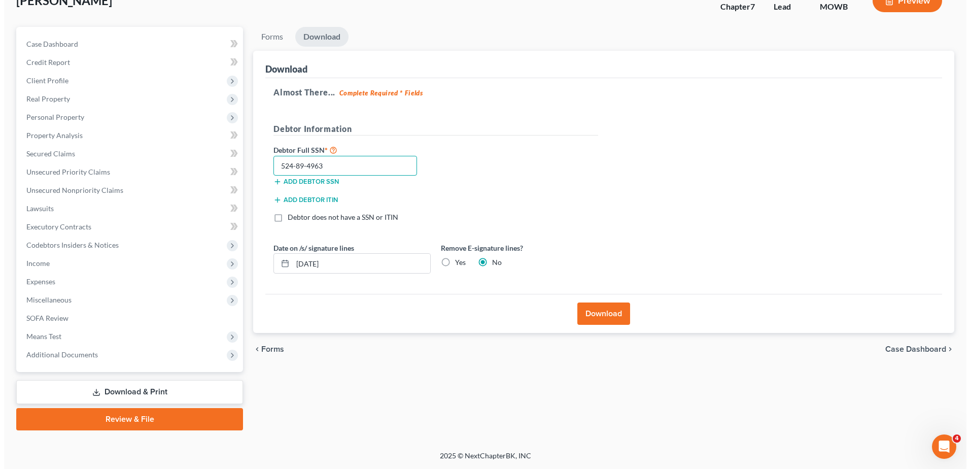
scroll to position [20, 0]
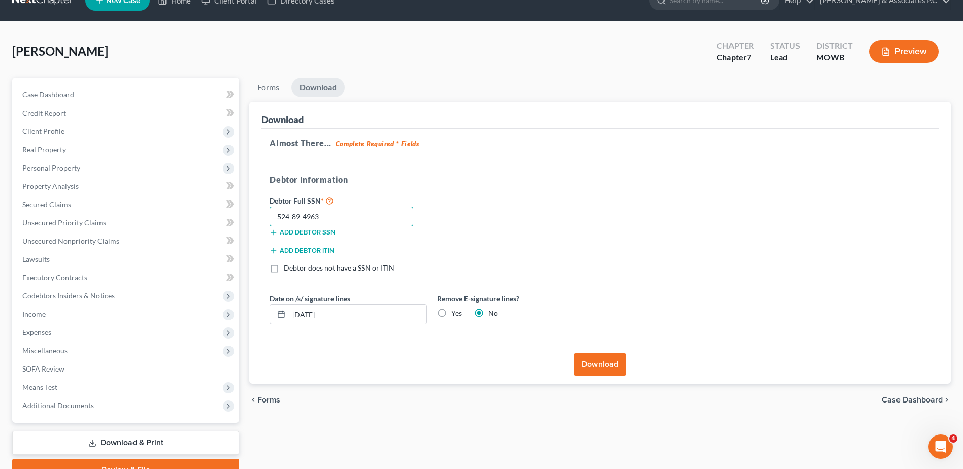
type input "524-89-4963"
click at [611, 326] on button "Download" at bounding box center [600, 364] width 53 height 22
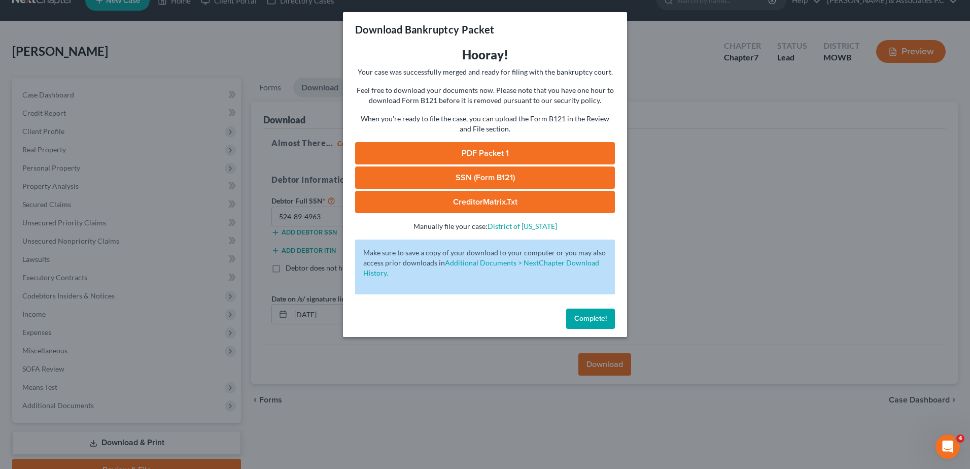
click at [506, 150] on link "PDF Packet 1" at bounding box center [485, 153] width 260 height 22
click at [498, 177] on link "SSN (Form B121)" at bounding box center [485, 177] width 260 height 22
click at [517, 208] on link "CreditorMatrix.txt" at bounding box center [485, 202] width 260 height 22
